Goal: Information Seeking & Learning: Check status

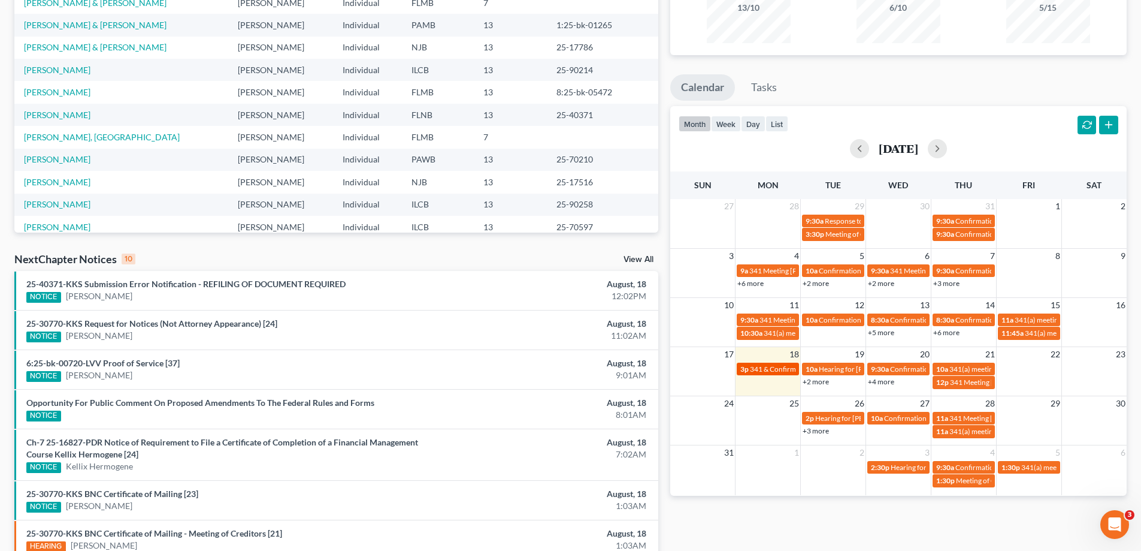
click at [772, 367] on span "341 & Confirmation Hearing [PERSON_NAME]" at bounding box center [823, 368] width 146 height 9
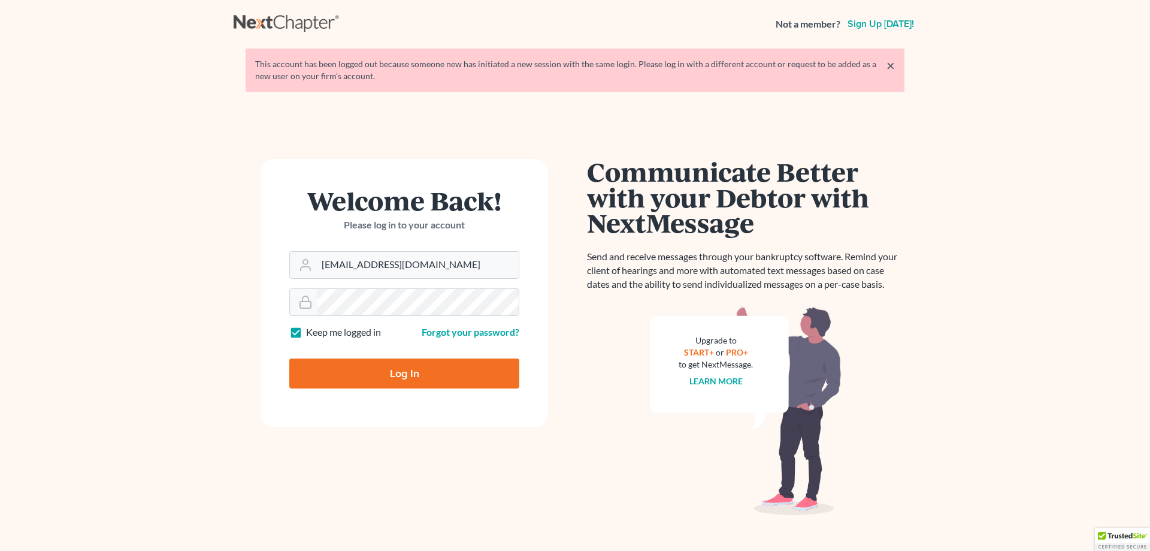
click at [424, 376] on input "Log In" at bounding box center [404, 373] width 230 height 30
type input "Thinking..."
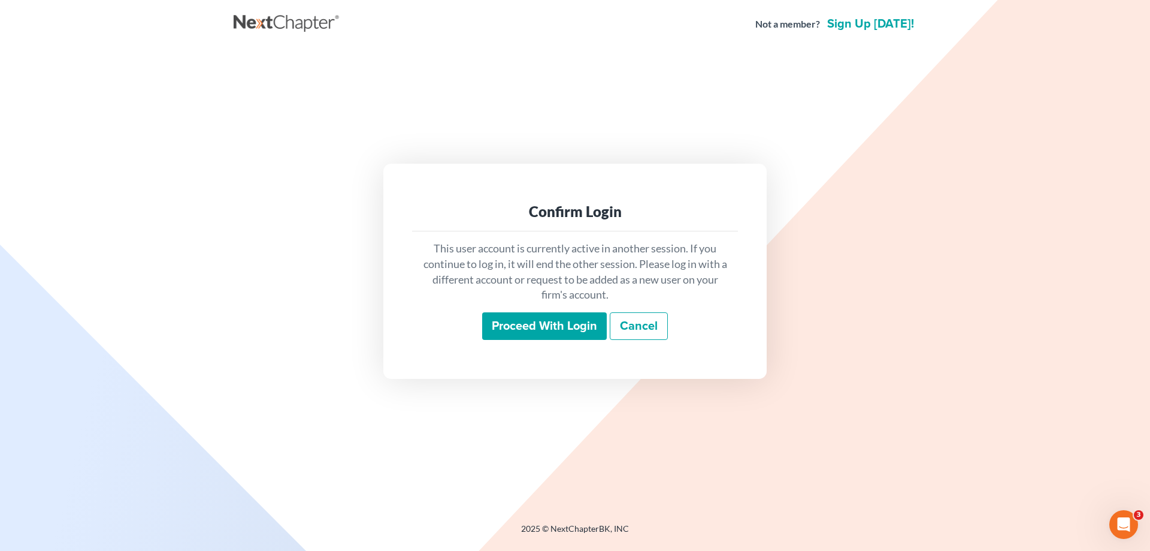
click at [554, 312] on input "Proceed with login" at bounding box center [544, 326] width 125 height 28
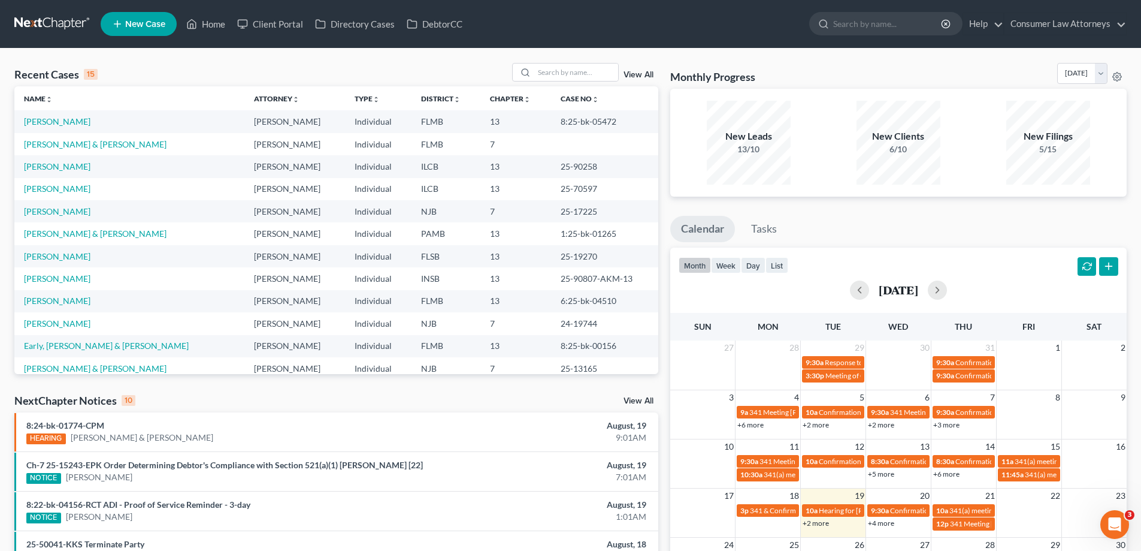
click at [813, 520] on link "+2 more" at bounding box center [816, 522] width 26 height 9
click at [561, 68] on input "search" at bounding box center [576, 71] width 84 height 17
type input "tania"
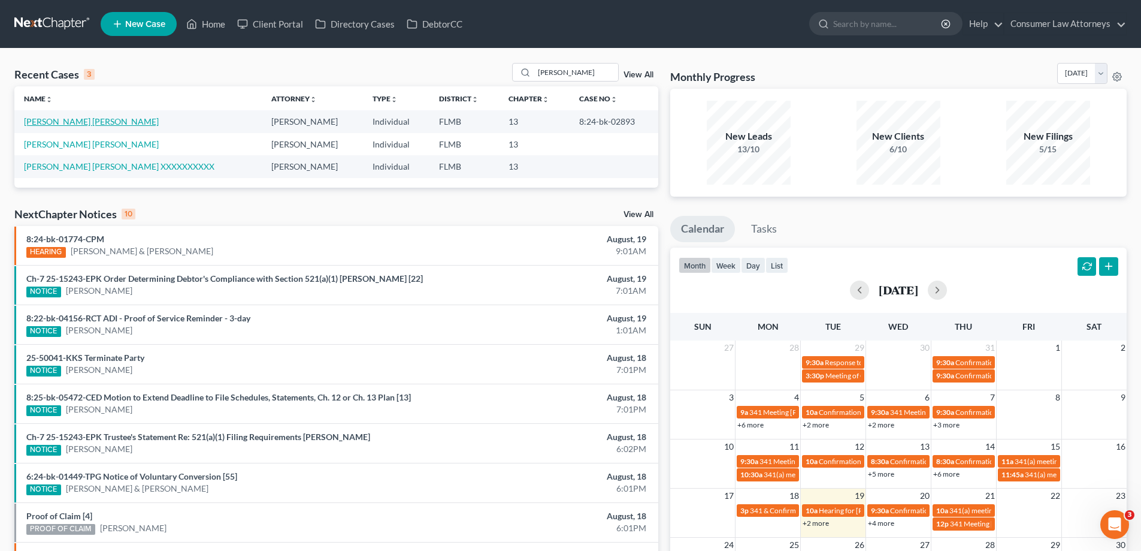
click at [83, 121] on link "Rodriguez Villegas, Tania" at bounding box center [91, 121] width 135 height 10
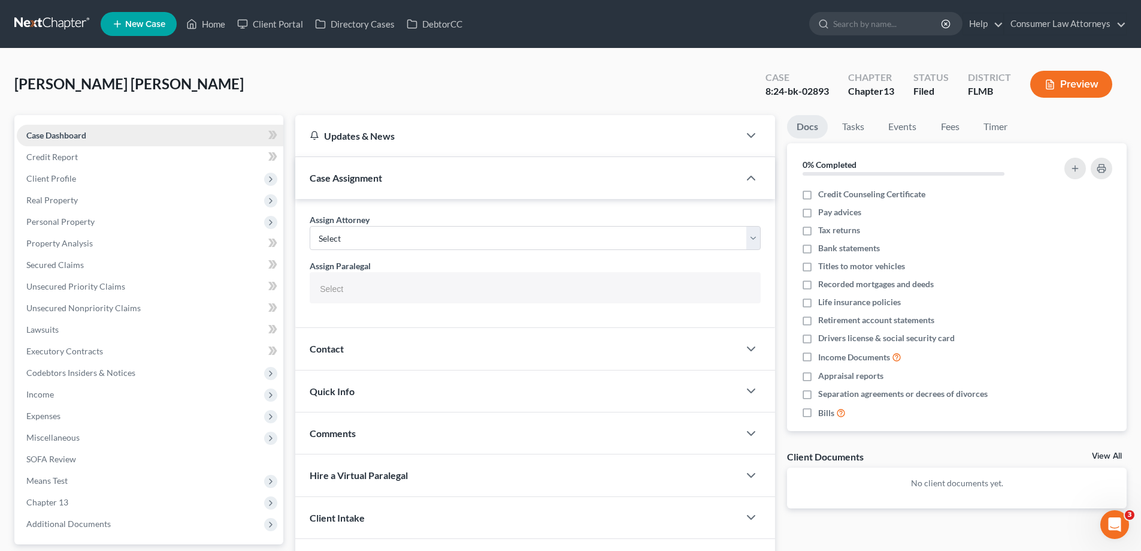
select select
click at [77, 533] on span "Additional Documents" at bounding box center [150, 524] width 267 height 22
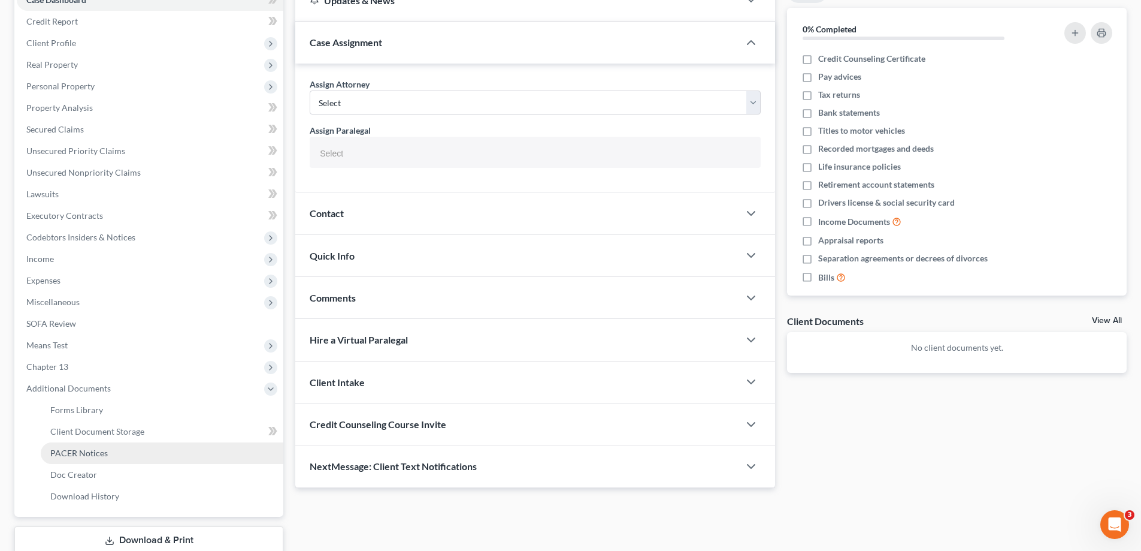
scroll to position [216, 0]
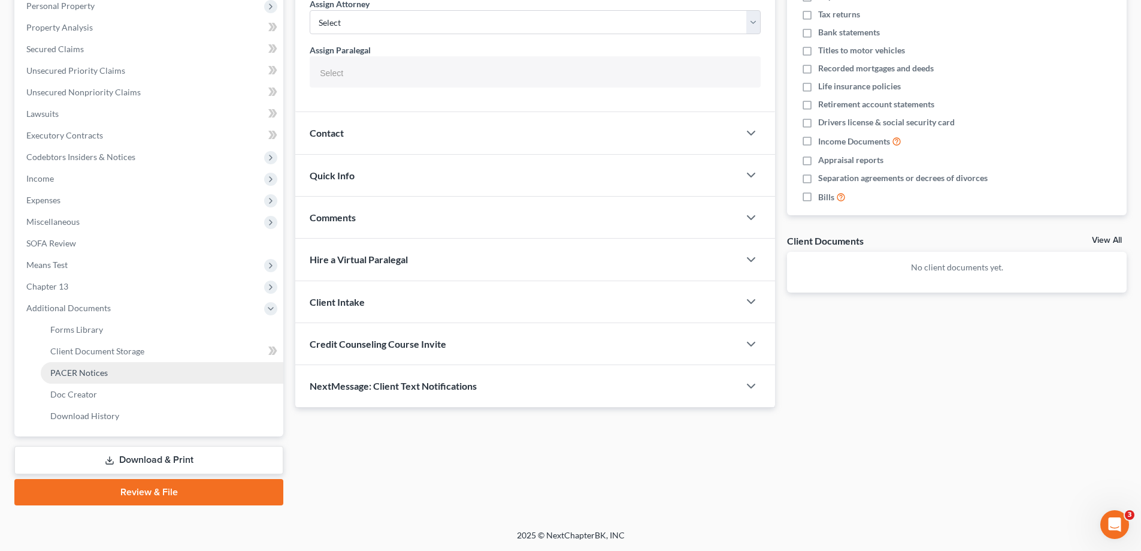
click at [101, 379] on link "PACER Notices" at bounding box center [162, 373] width 243 height 22
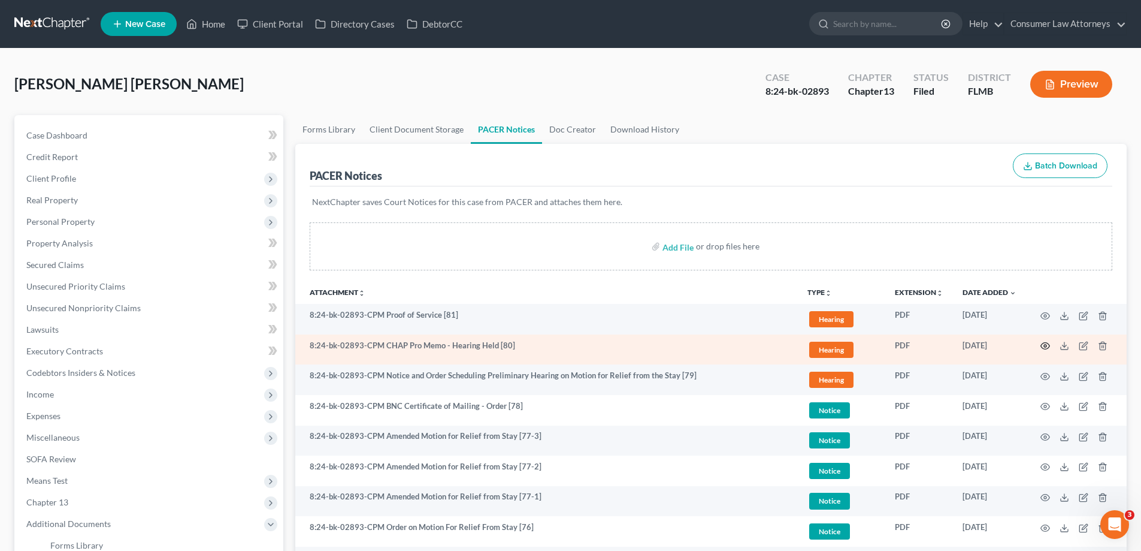
click at [1042, 343] on icon "button" at bounding box center [1046, 346] width 10 height 10
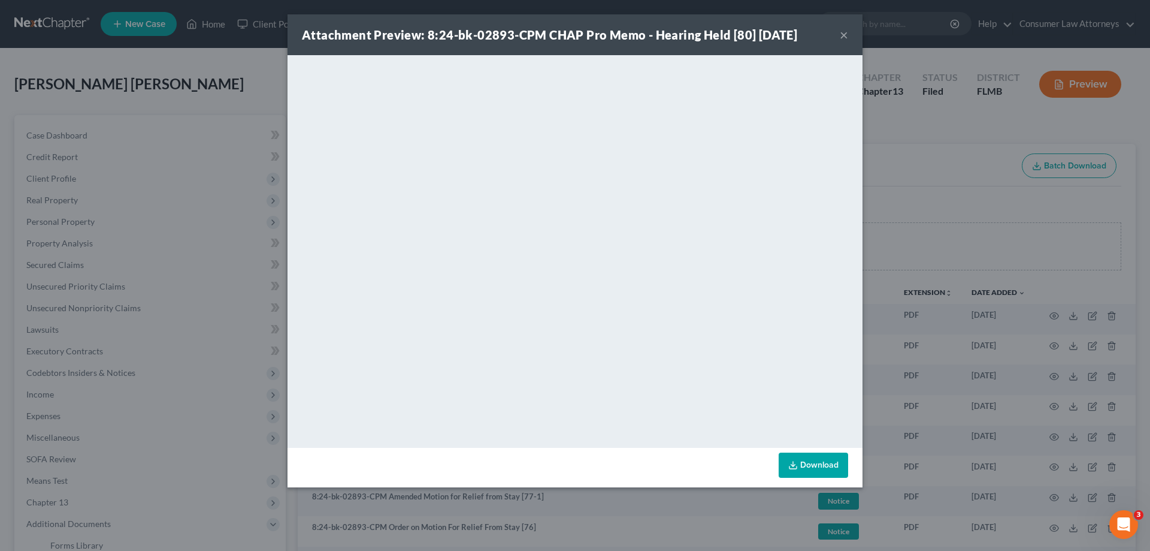
click at [925, 206] on div "Attachment Preview: 8:24-bk-02893-CPM CHAP Pro Memo - Hearing Held [80] 07/28/2…" at bounding box center [575, 275] width 1150 height 551
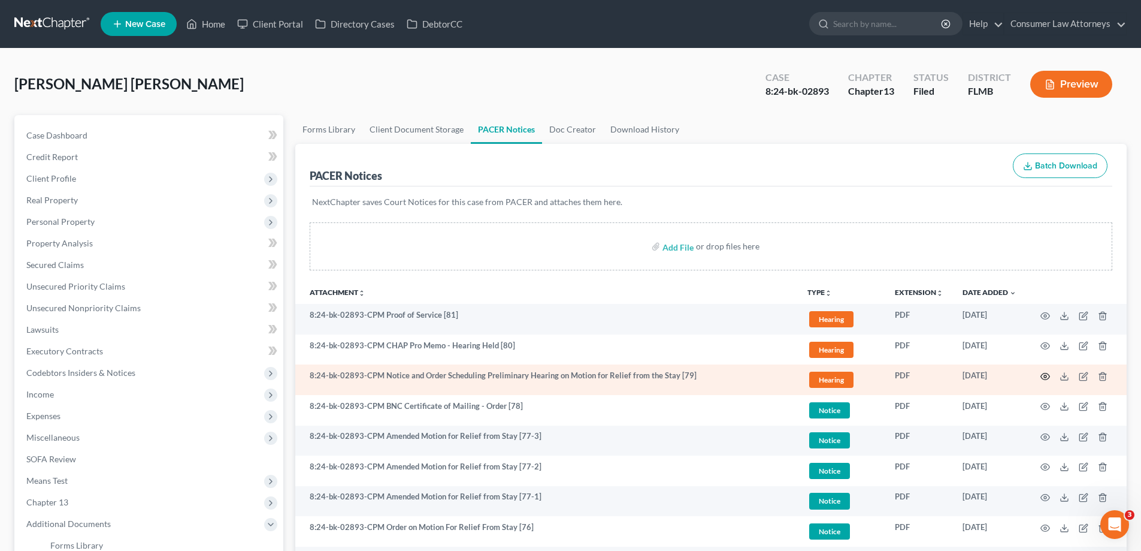
click at [1042, 375] on icon "button" at bounding box center [1046, 376] width 10 height 10
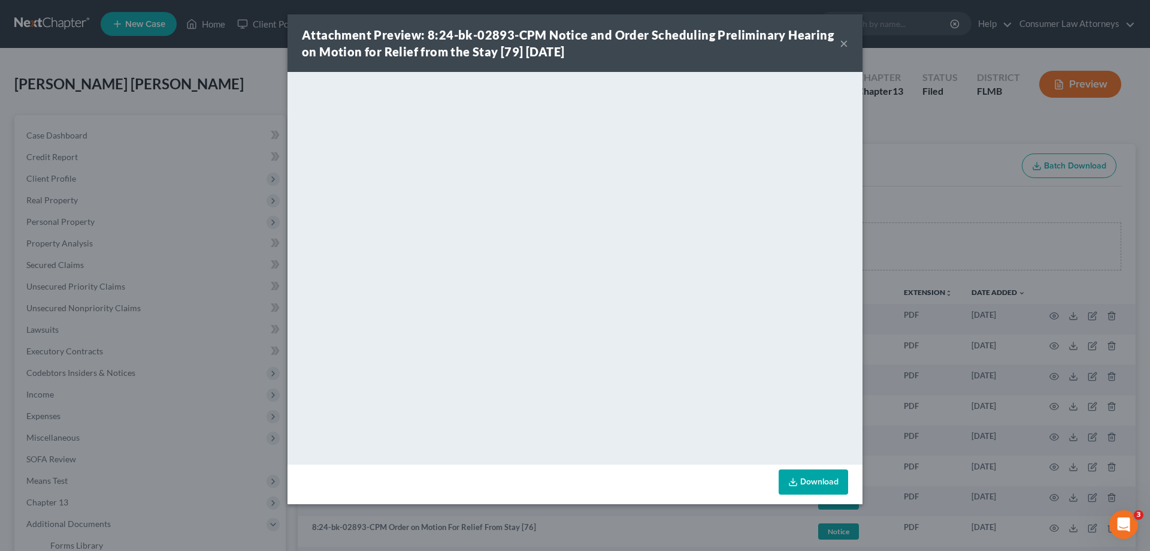
click at [897, 264] on div "Attachment Preview: 8:24-bk-02893-CPM Notice and Order Scheduling Preliminary H…" at bounding box center [575, 275] width 1150 height 551
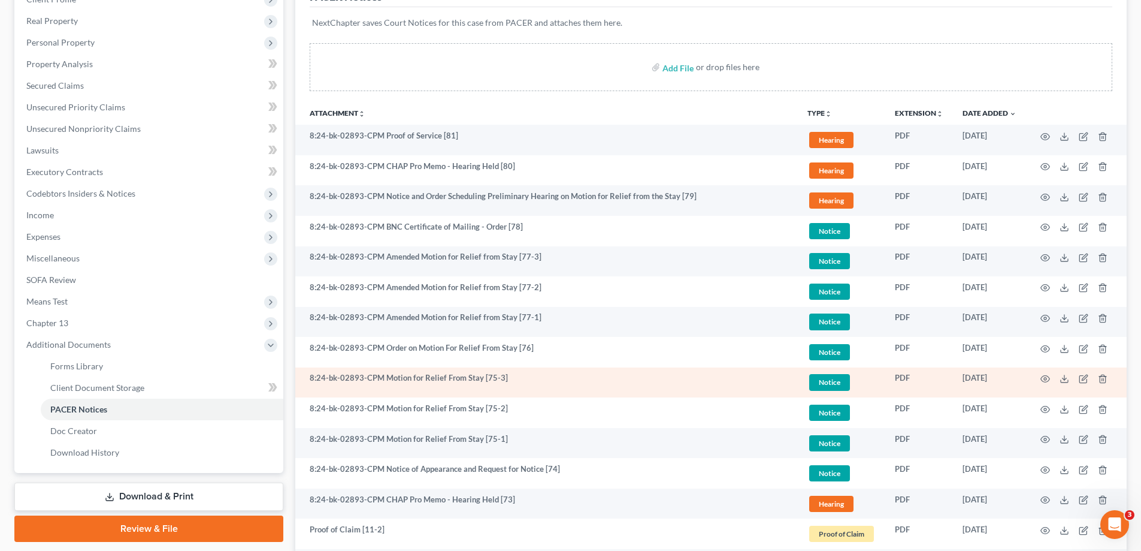
scroll to position [180, 0]
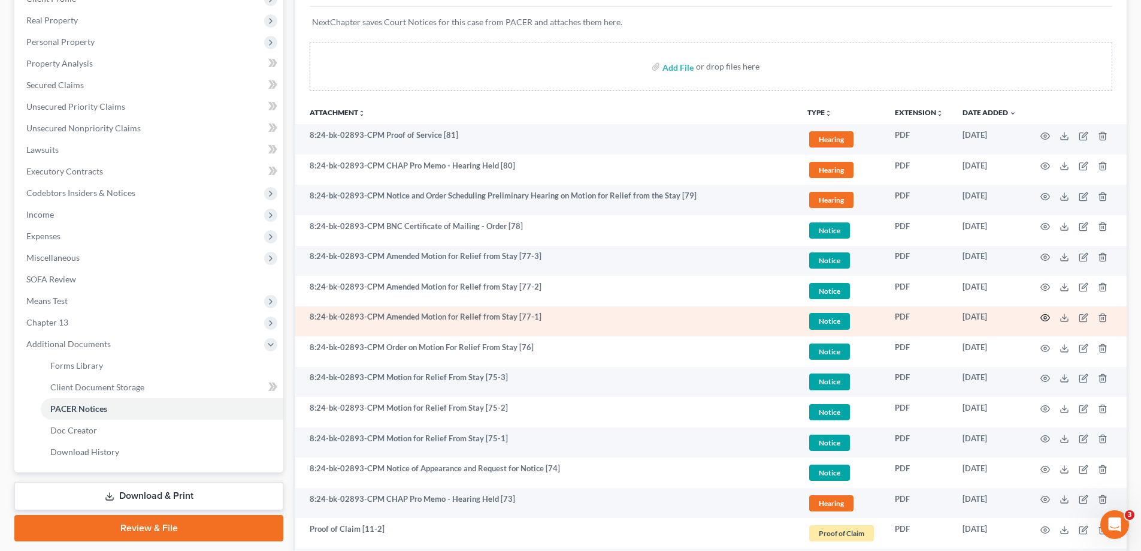
click at [1046, 317] on circle "button" at bounding box center [1045, 317] width 2 height 2
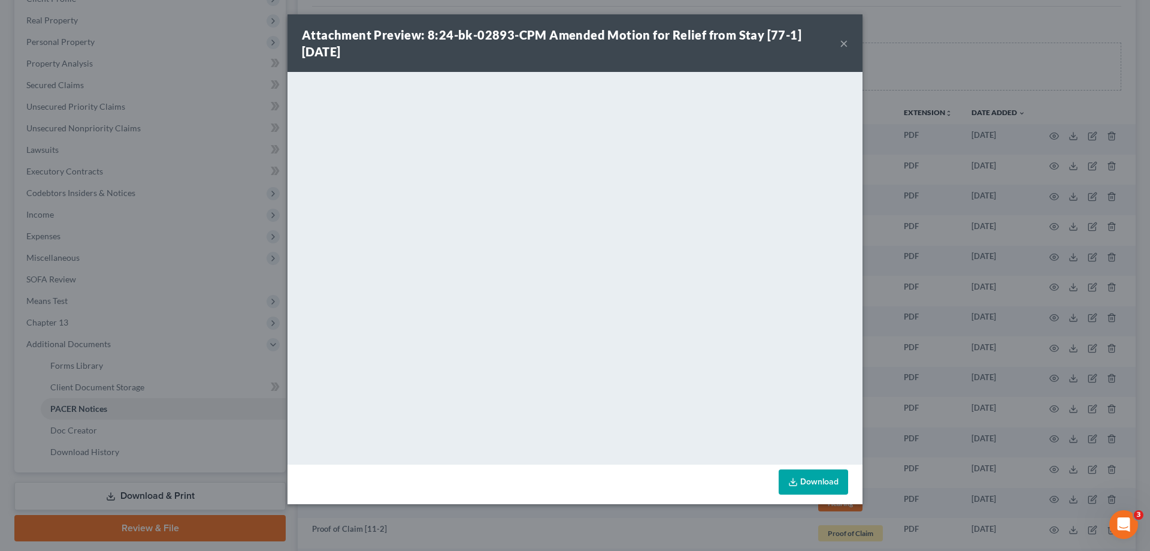
click at [980, 292] on div "Attachment Preview: 8:24-bk-02893-CPM Amended Motion for Relief from Stay [77-1…" at bounding box center [575, 275] width 1150 height 551
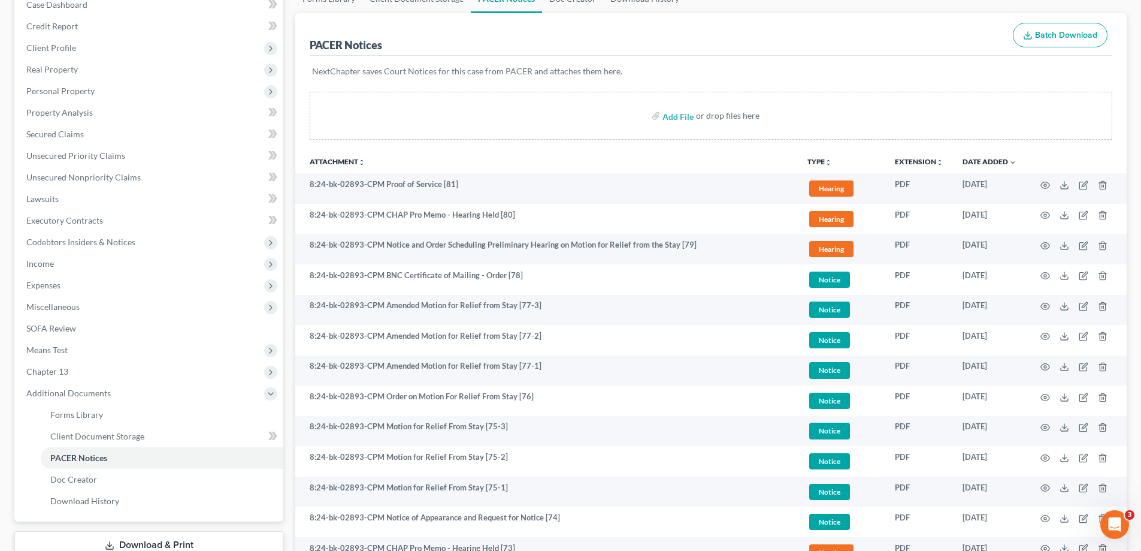
scroll to position [419, 0]
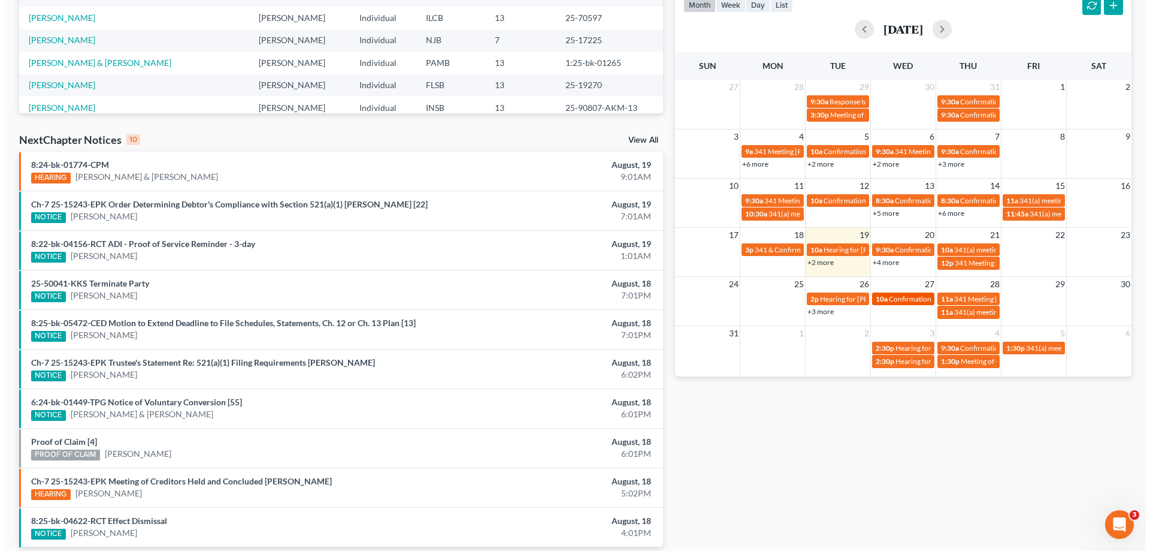
scroll to position [261, 0]
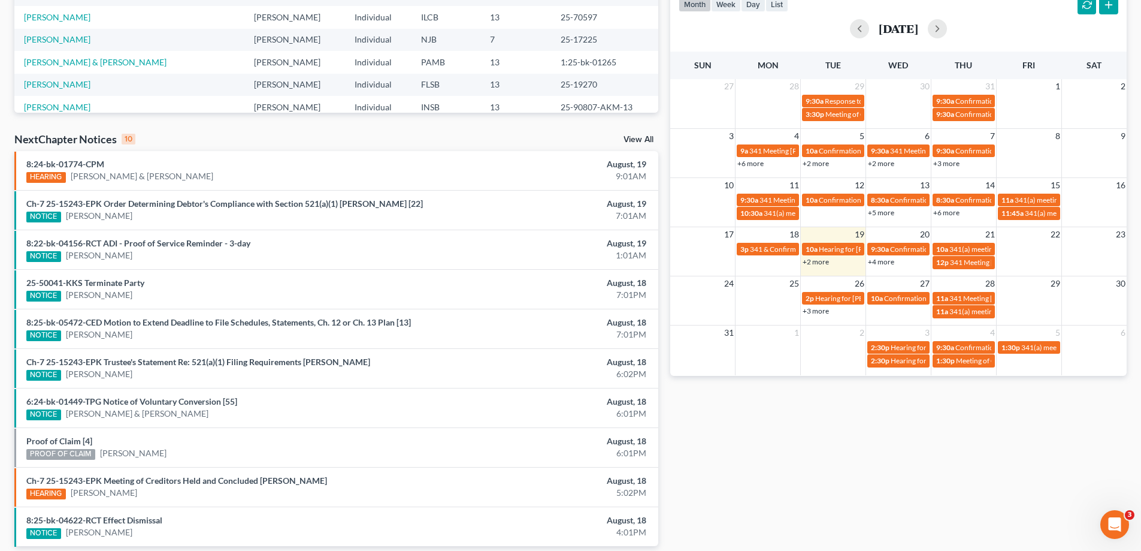
click at [818, 263] on link "+2 more" at bounding box center [816, 261] width 26 height 9
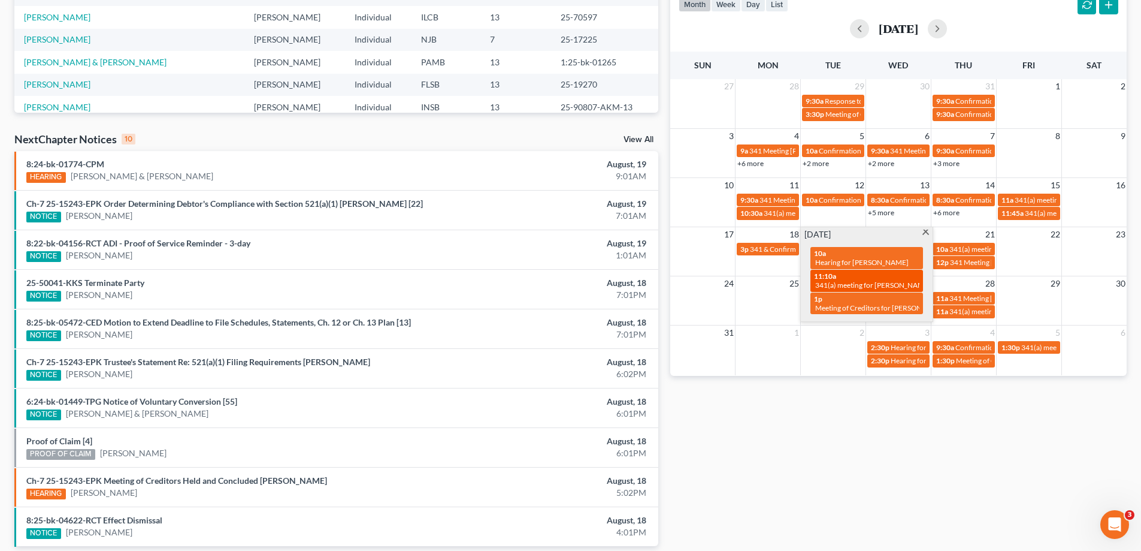
click at [845, 284] on span "341(a) meeting for [PERSON_NAME]" at bounding box center [873, 284] width 116 height 9
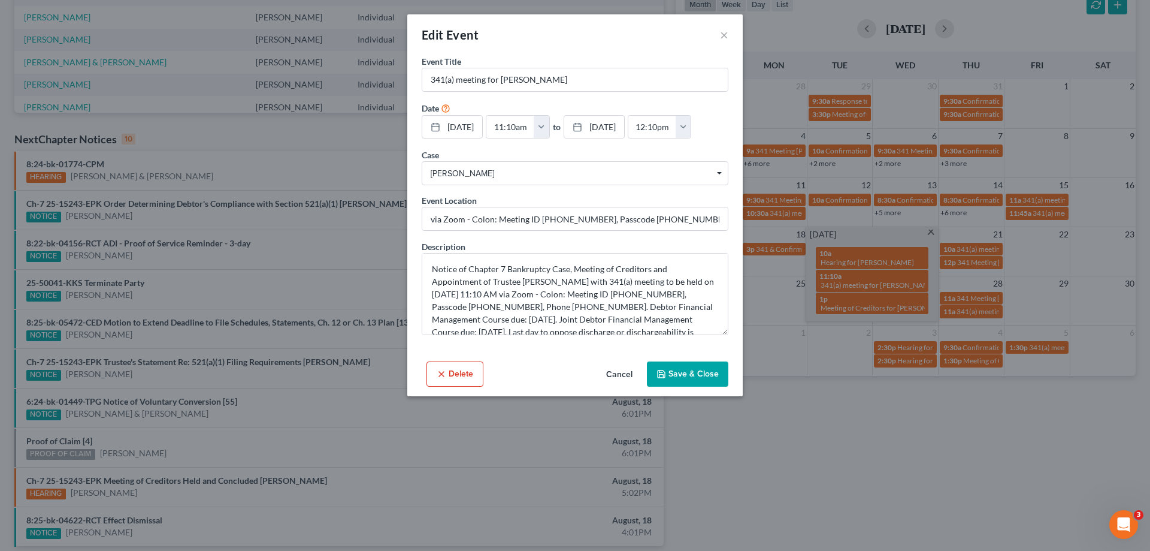
click at [773, 485] on div "Edit Event × Event Title * 341(a) meeting for Alice Bell Date 8/19/2025 close D…" at bounding box center [575, 275] width 1150 height 551
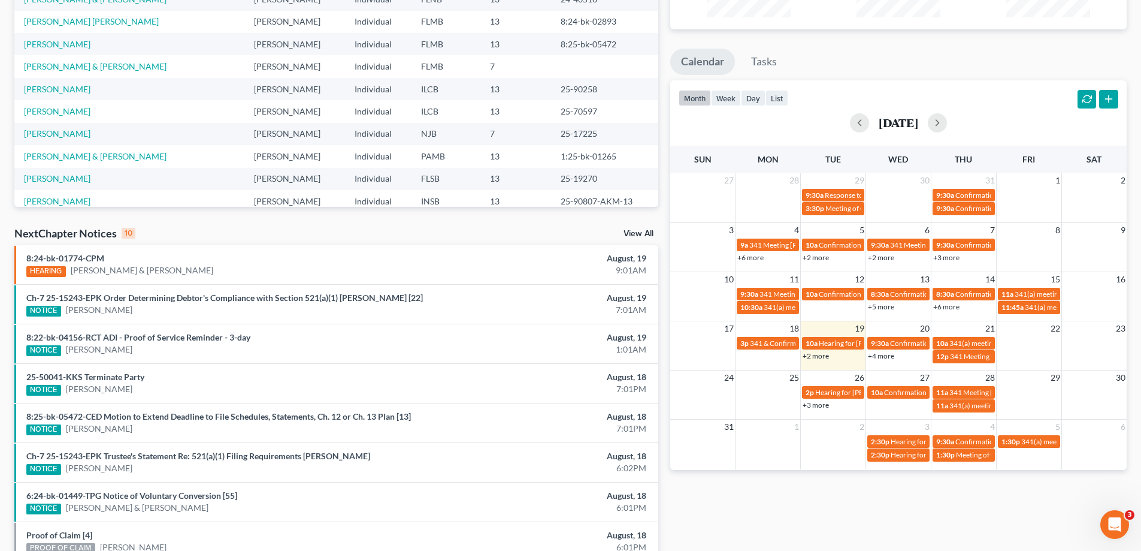
scroll to position [0, 0]
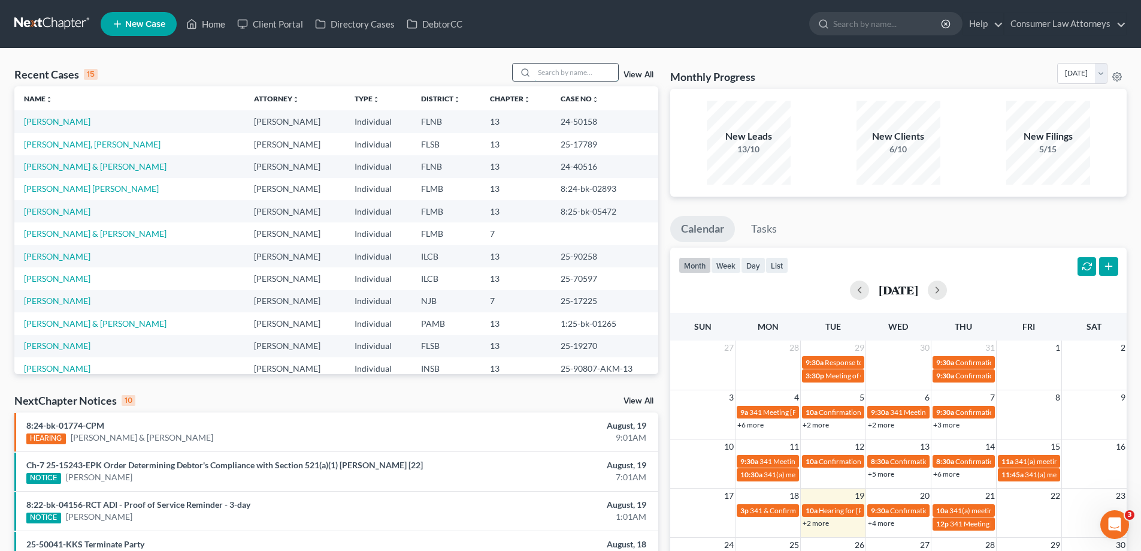
click at [554, 71] on input "search" at bounding box center [576, 71] width 84 height 17
type input "bell"
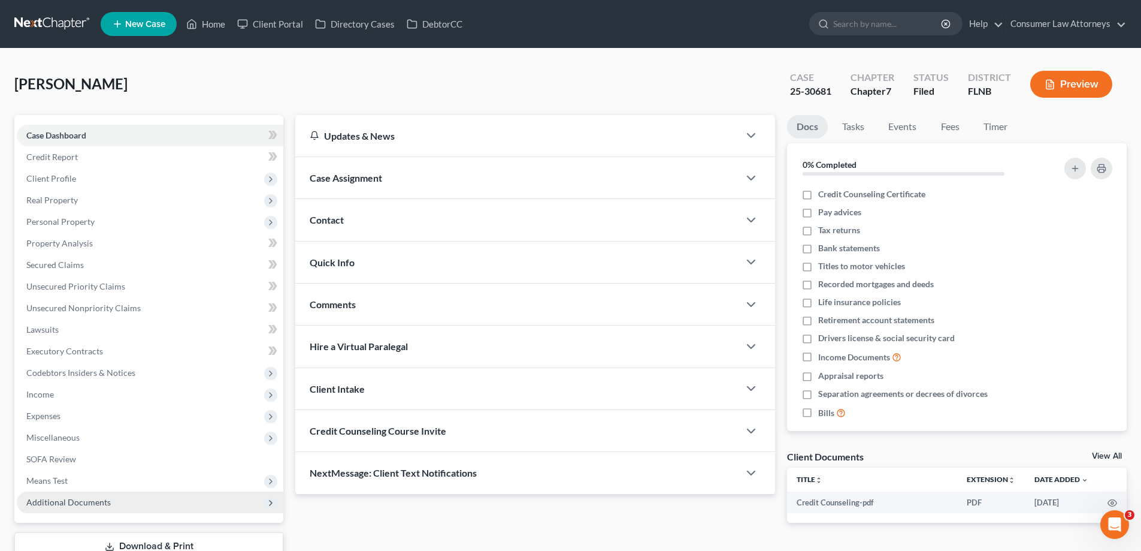
click at [101, 497] on span "Additional Documents" at bounding box center [68, 502] width 84 height 10
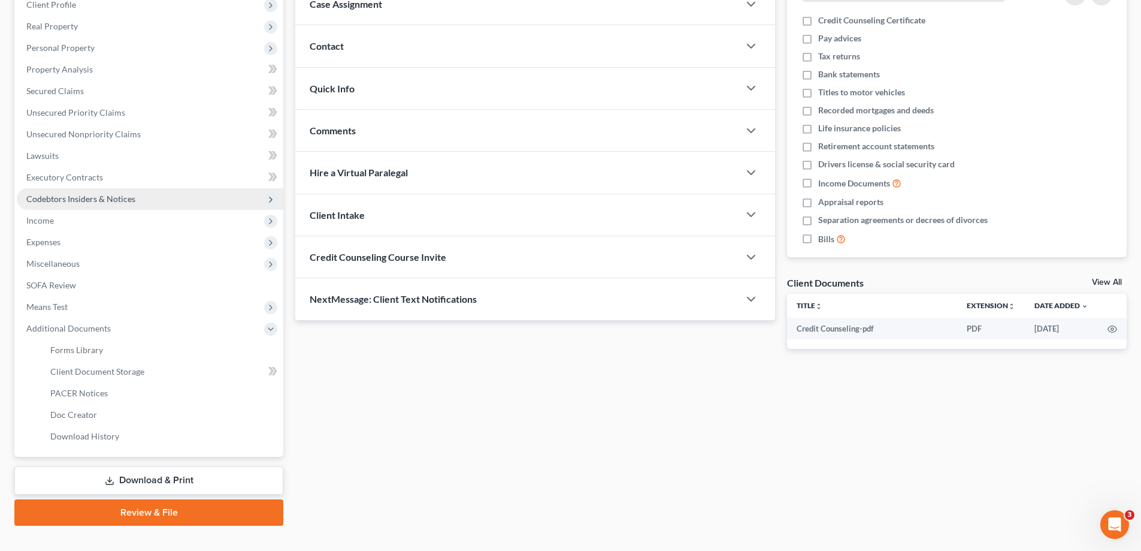
scroll to position [194, 0]
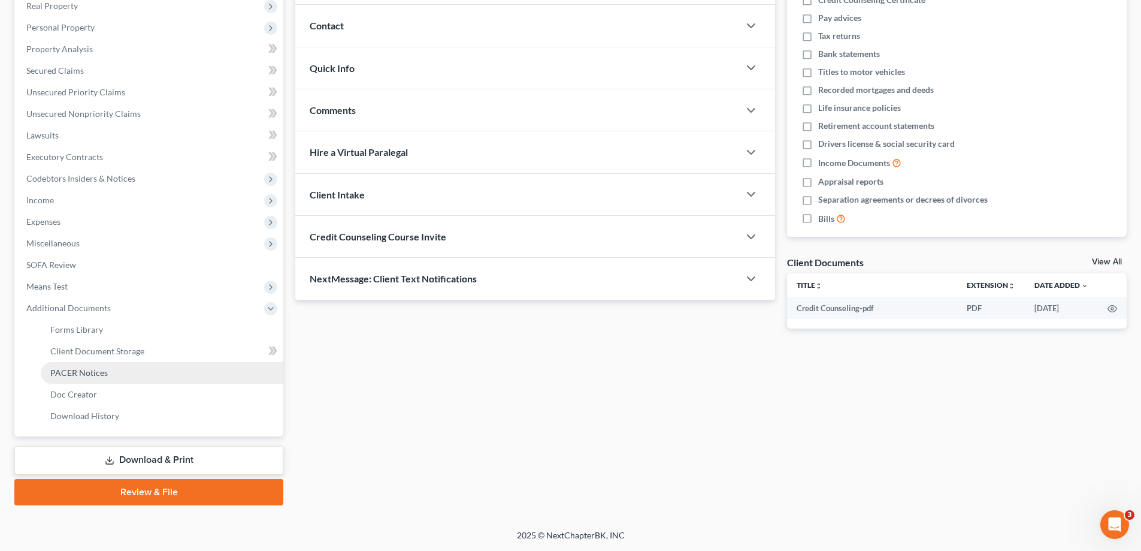
click at [92, 362] on link "PACER Notices" at bounding box center [162, 373] width 243 height 22
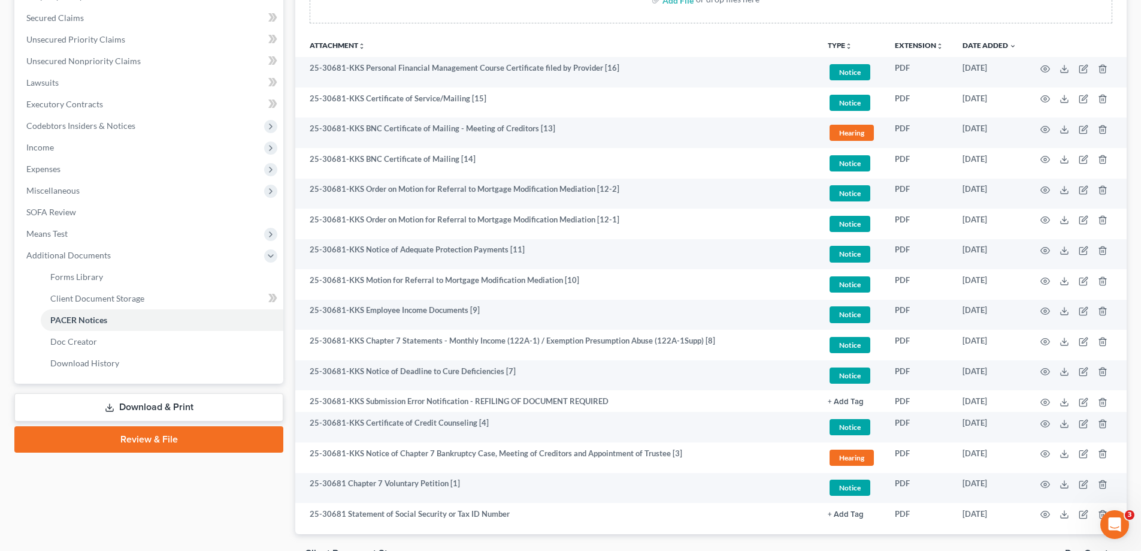
scroll to position [314, 0]
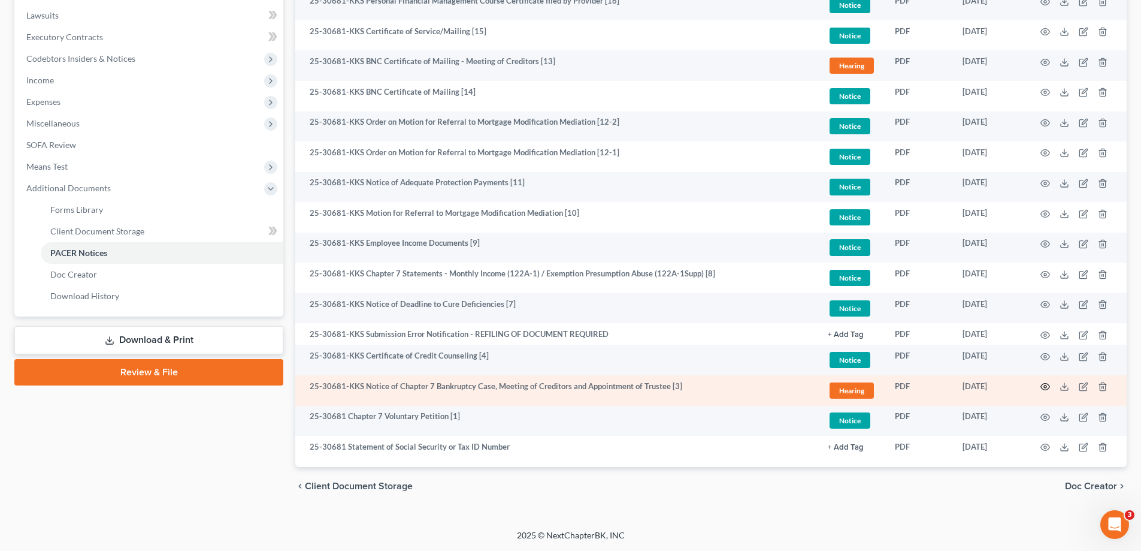
click at [1048, 384] on icon "button" at bounding box center [1046, 387] width 10 height 10
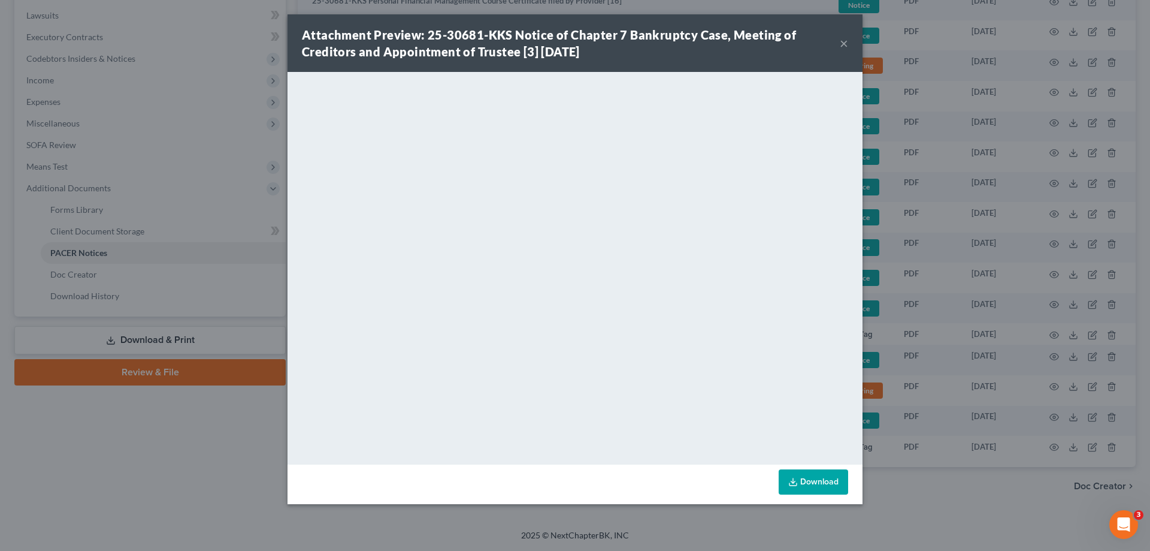
click at [1001, 518] on div "Attachment Preview: 25-30681-KKS Notice of Chapter 7 Bankruptcy Case, Meeting o…" at bounding box center [575, 275] width 1150 height 551
